Goal: Task Accomplishment & Management: Use online tool/utility

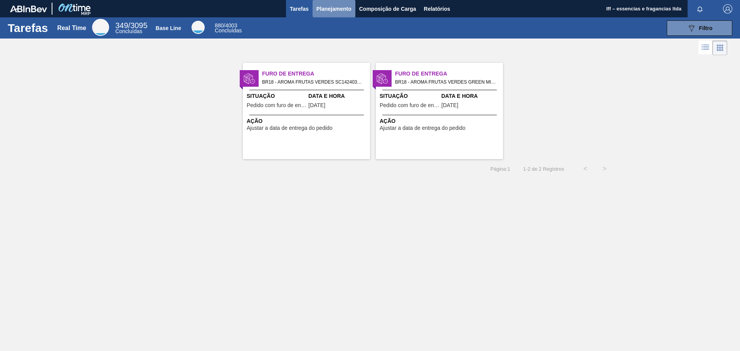
click at [336, 12] on span "Planejamento" at bounding box center [334, 8] width 35 height 9
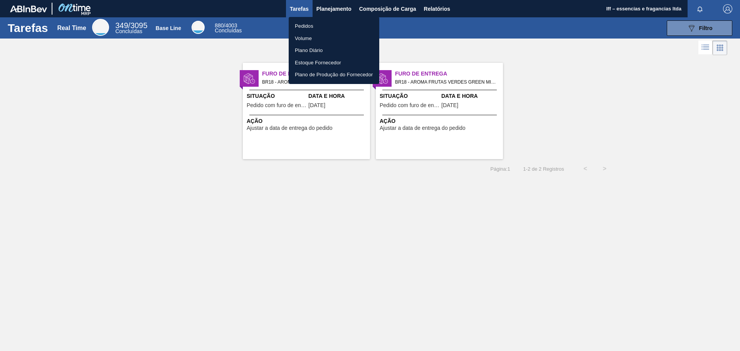
click at [306, 25] on li "Pedidos" at bounding box center [334, 26] width 91 height 12
